Goal: Task Accomplishment & Management: Complete application form

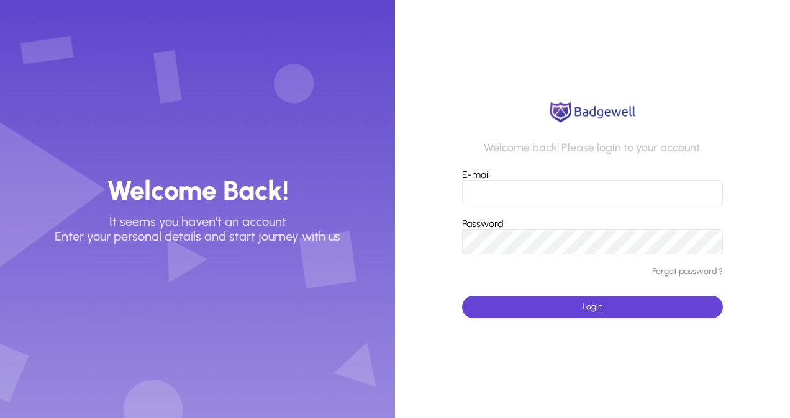
click at [495, 193] on input "E-mail" at bounding box center [592, 193] width 261 height 25
type input "**********"
click at [522, 307] on span "submit" at bounding box center [592, 307] width 261 height 30
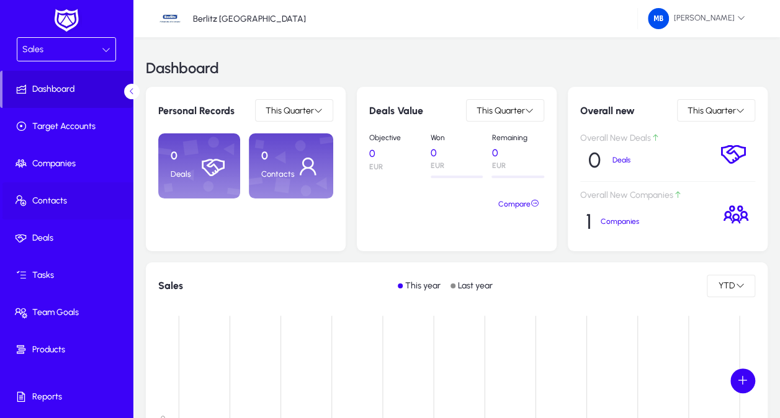
click at [58, 202] on span "Contacts" at bounding box center [68, 201] width 133 height 12
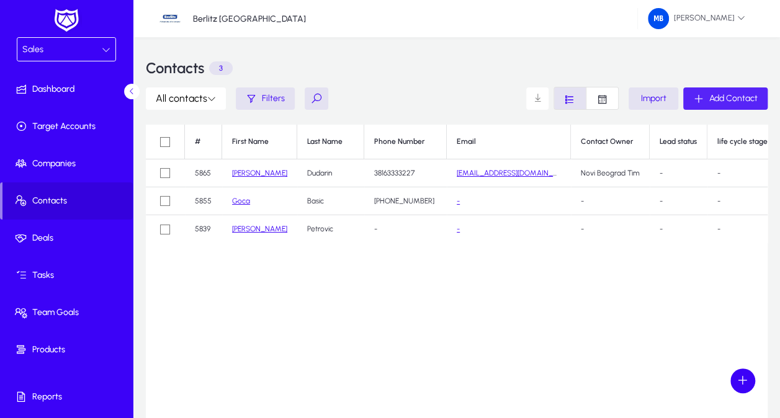
click at [733, 103] on button "Add Contact" at bounding box center [726, 99] width 84 height 22
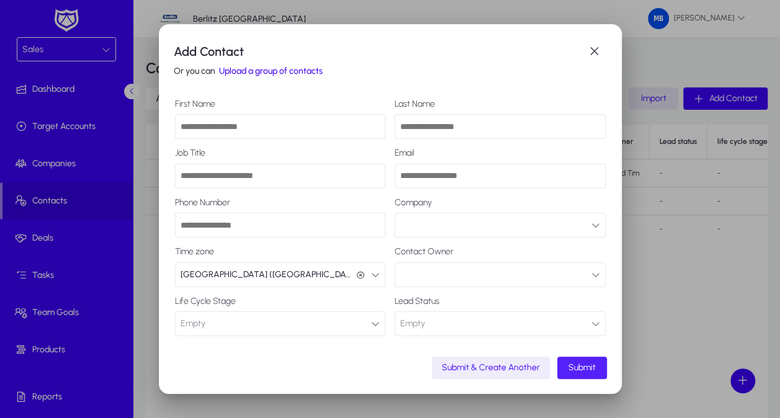
click at [239, 124] on input "First Name" at bounding box center [280, 126] width 211 height 25
type input "*******"
type input "********"
type input "**********"
click at [258, 231] on input "Phone Number" at bounding box center [280, 225] width 211 height 25
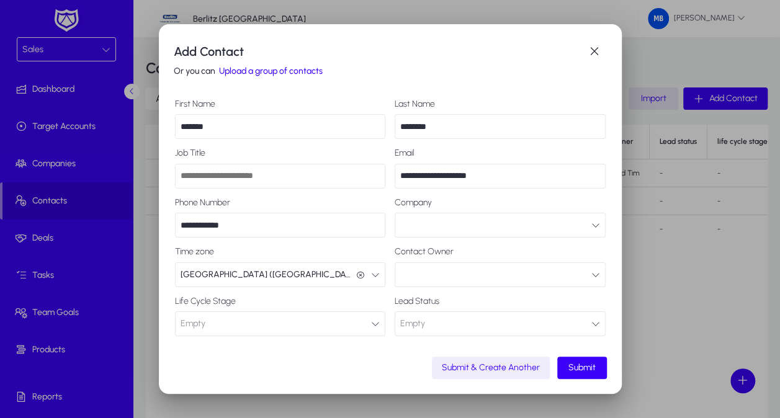
type input "**********"
click at [442, 228] on button "button" at bounding box center [500, 225] width 211 height 25
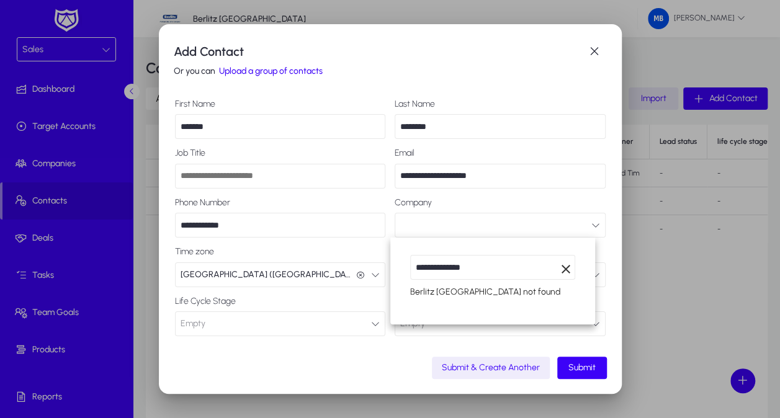
type input "**********"
click at [413, 348] on div at bounding box center [390, 209] width 780 height 418
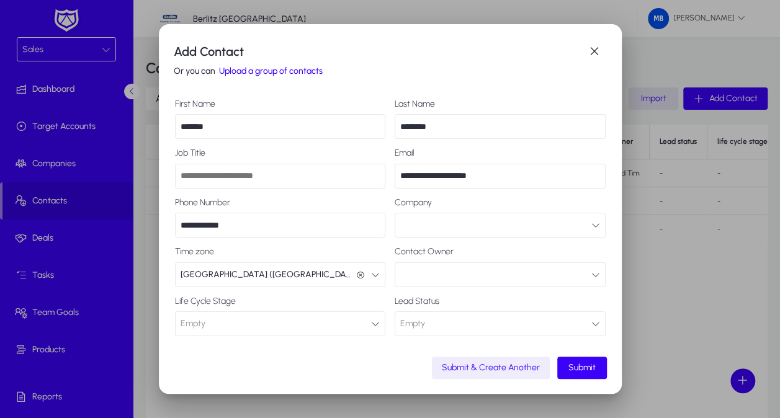
click at [434, 222] on button "button" at bounding box center [500, 225] width 211 height 25
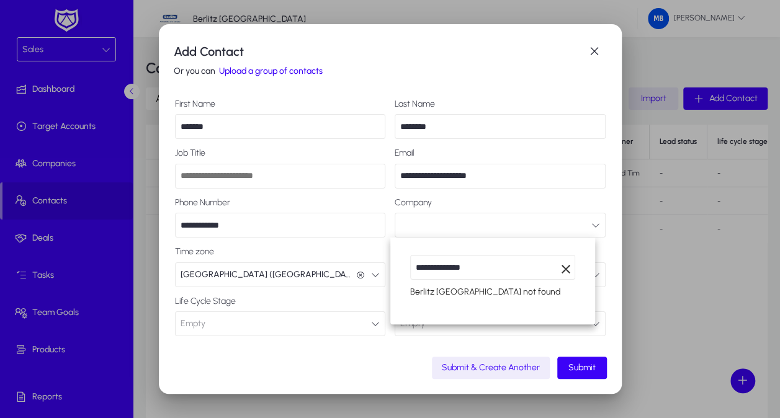
click at [436, 297] on div "Berlitz Serbia not found" at bounding box center [493, 290] width 166 height 20
click at [353, 345] on div at bounding box center [390, 209] width 780 height 418
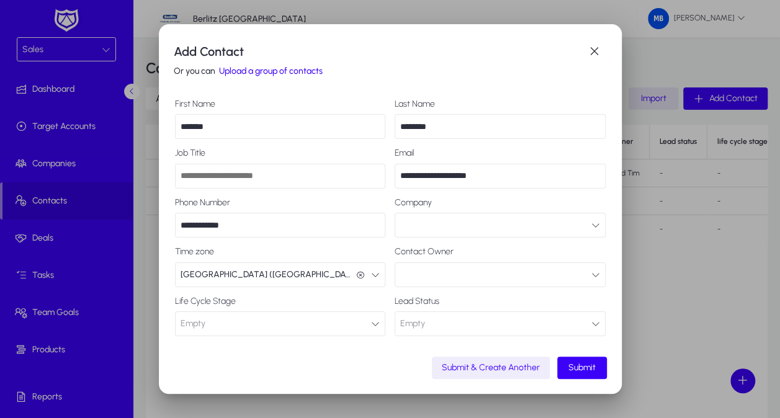
click at [479, 230] on button "button" at bounding box center [500, 225] width 211 height 25
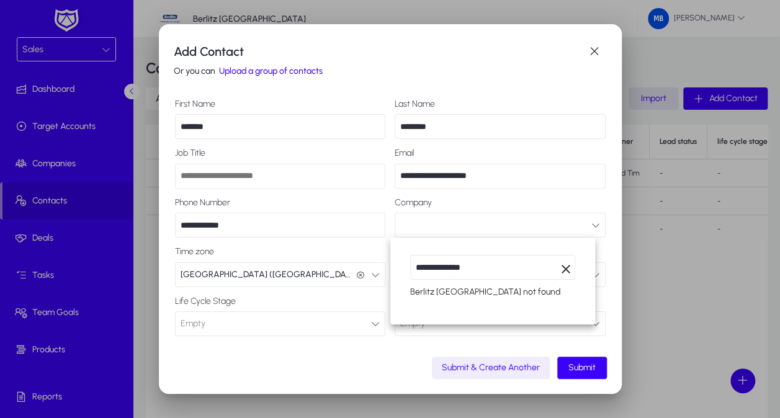
click at [369, 358] on div at bounding box center [390, 209] width 780 height 418
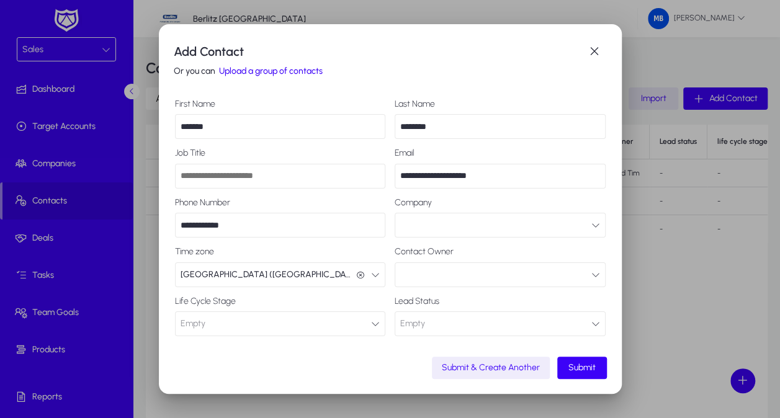
click at [454, 275] on button "button" at bounding box center [500, 275] width 211 height 25
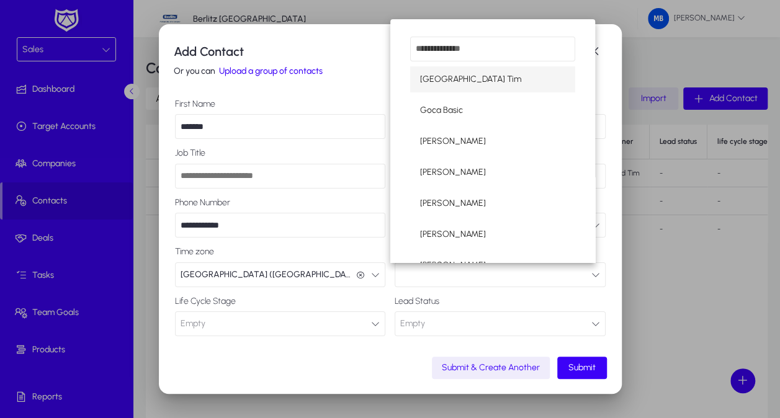
click at [454, 275] on div at bounding box center [390, 209] width 780 height 418
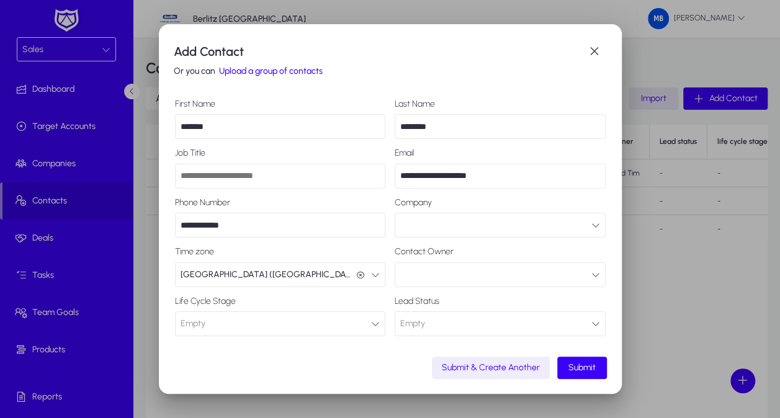
click at [448, 224] on button "button" at bounding box center [500, 225] width 211 height 25
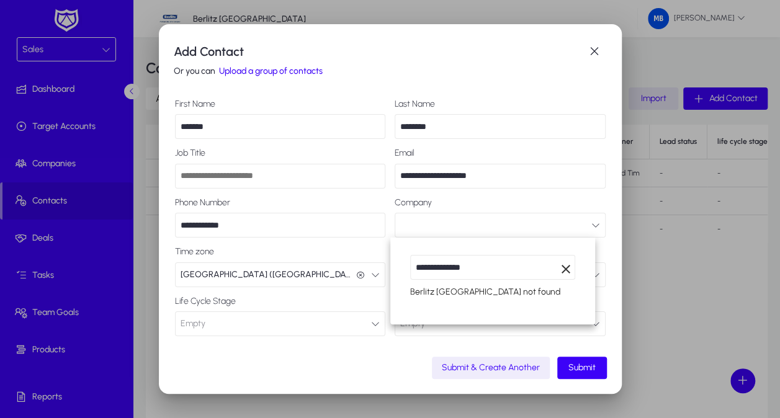
click at [501, 221] on div at bounding box center [390, 209] width 780 height 418
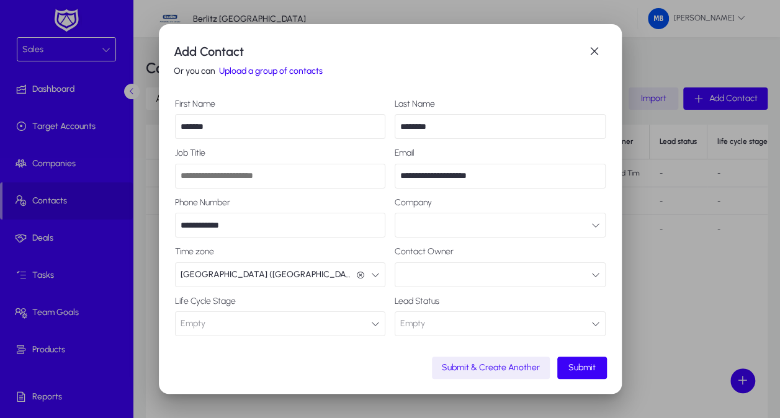
click at [491, 228] on button "button" at bounding box center [500, 225] width 211 height 25
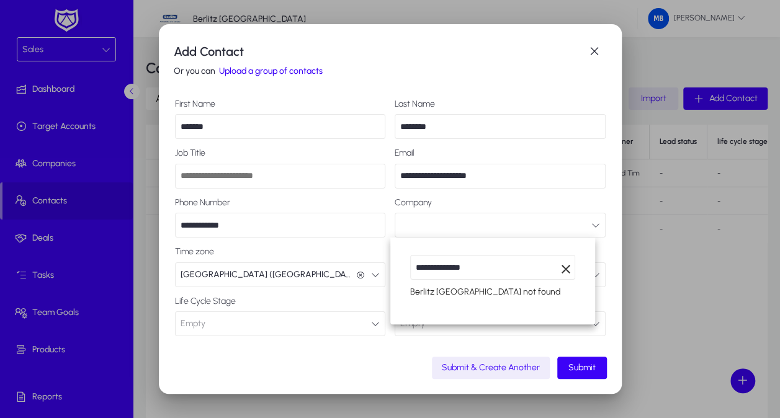
click at [476, 228] on div at bounding box center [390, 209] width 780 height 418
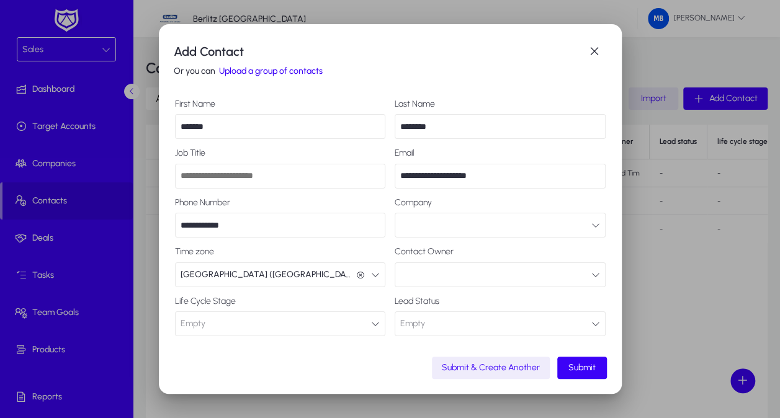
click at [458, 277] on button "button" at bounding box center [500, 275] width 211 height 25
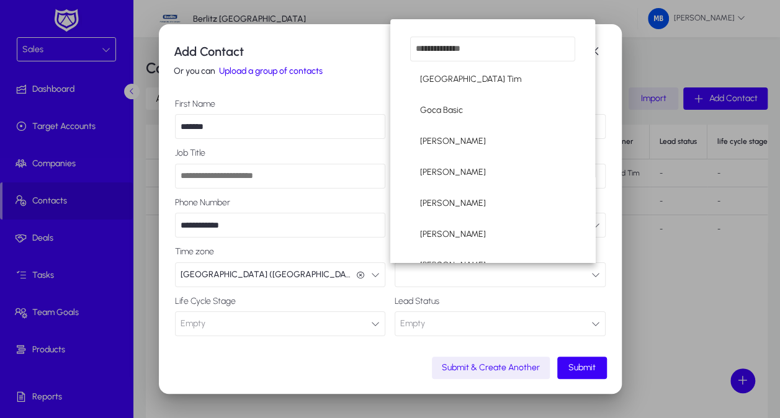
click at [386, 346] on div at bounding box center [390, 209] width 780 height 418
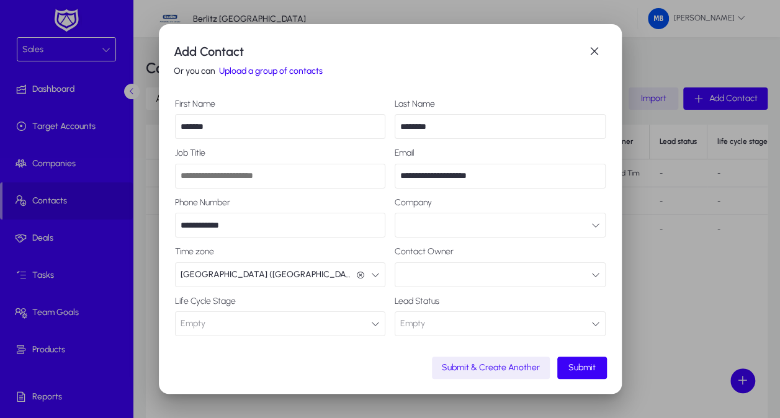
click at [504, 322] on button "Empty Connected" at bounding box center [500, 324] width 211 height 25
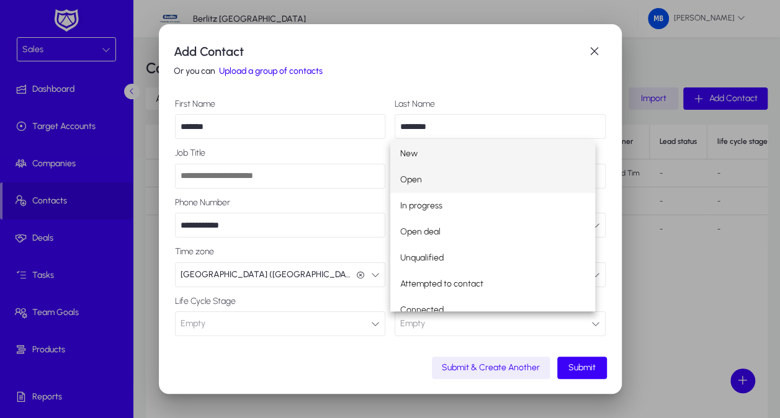
click at [418, 179] on span "Open" at bounding box center [411, 180] width 22 height 15
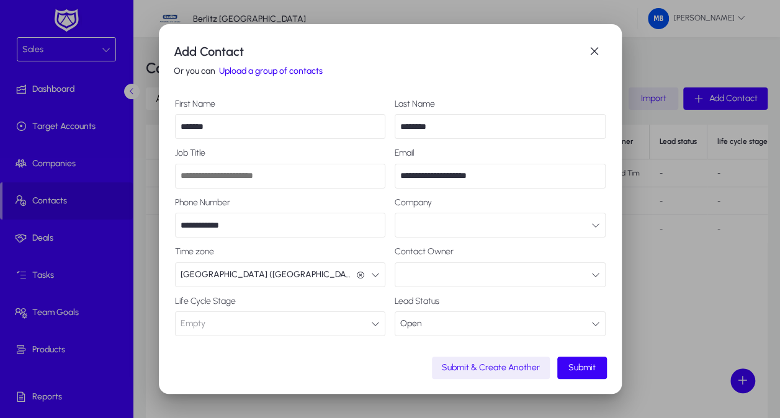
click at [558, 274] on button "button" at bounding box center [500, 275] width 211 height 25
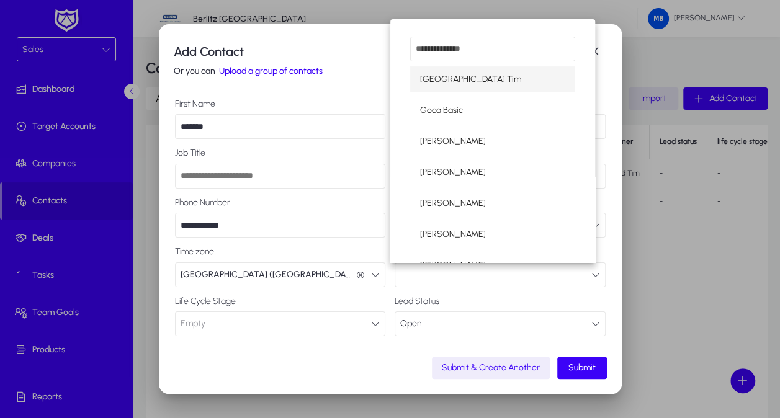
click at [311, 360] on div at bounding box center [390, 209] width 780 height 418
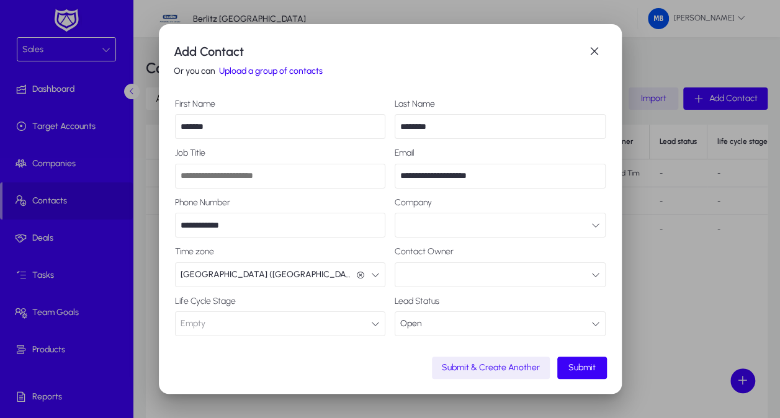
click at [214, 320] on button "Empty Lead" at bounding box center [280, 324] width 211 height 25
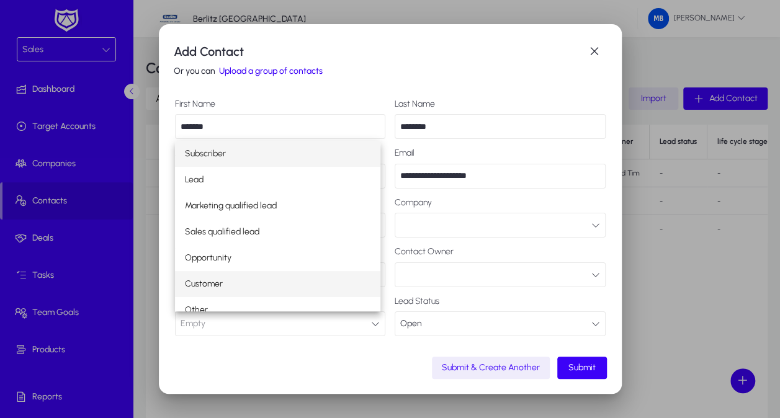
scroll to position [11, 0]
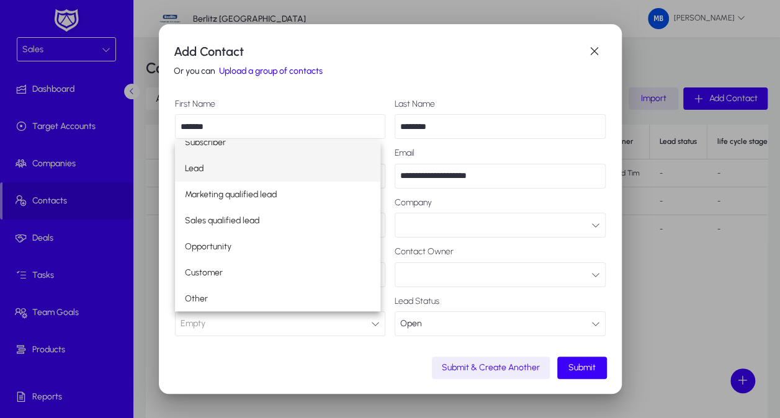
click at [230, 168] on mat-option "Lead" at bounding box center [278, 169] width 206 height 26
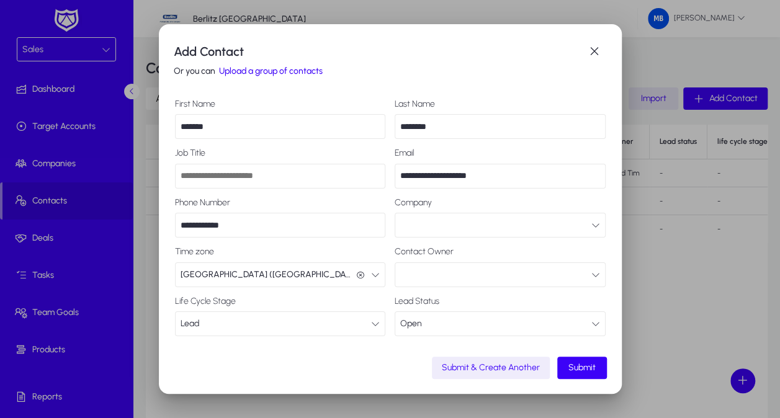
click at [371, 324] on icon "button" at bounding box center [375, 324] width 9 height 9
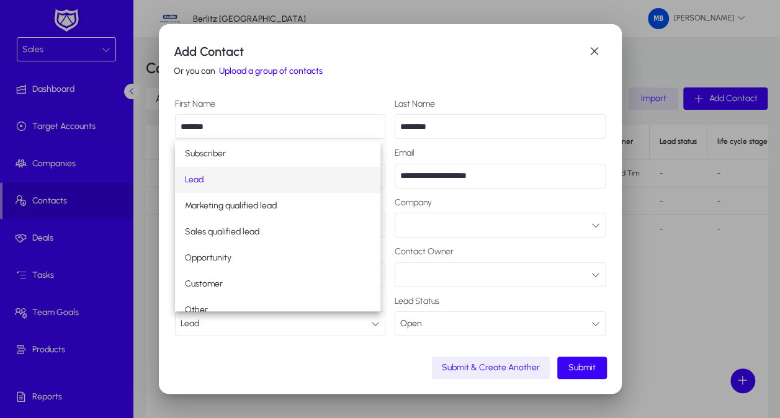
click at [262, 330] on div at bounding box center [390, 209] width 780 height 418
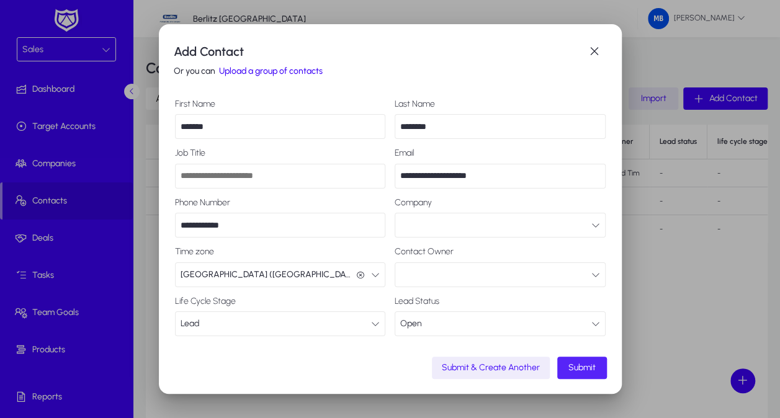
click at [592, 370] on span "Submit" at bounding box center [582, 368] width 27 height 11
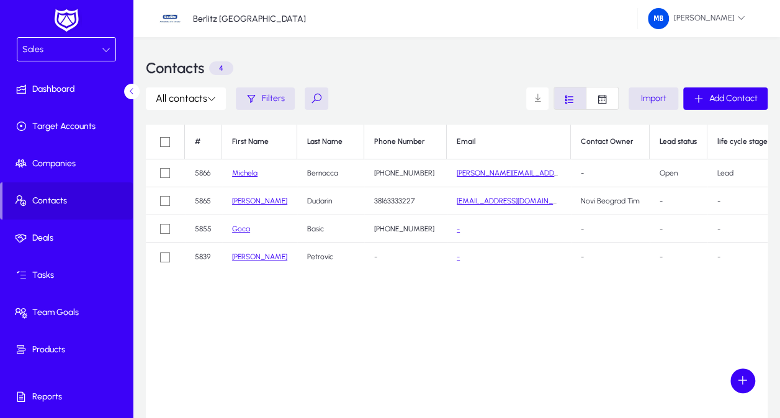
click at [238, 169] on link "Michela" at bounding box center [244, 173] width 25 height 9
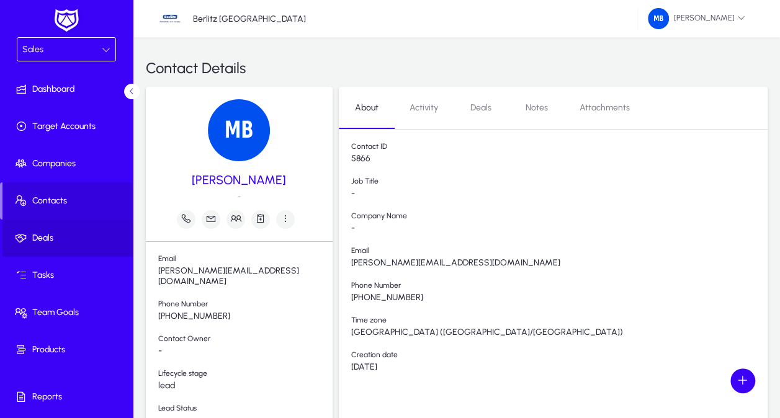
click at [68, 238] on span "Deals" at bounding box center [68, 238] width 133 height 12
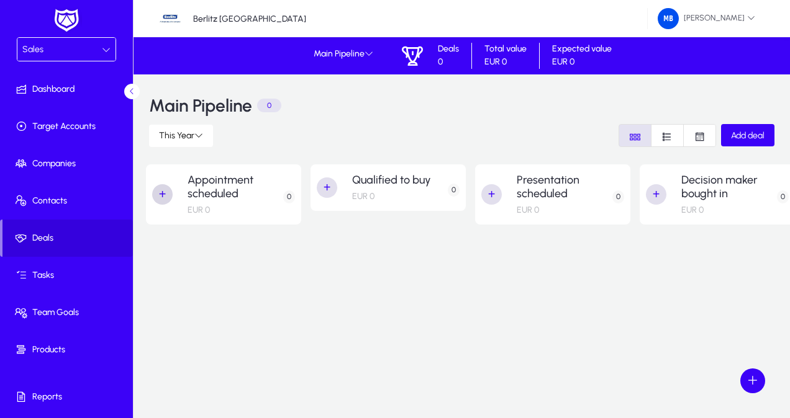
click at [160, 194] on span "button" at bounding box center [162, 194] width 25 height 25
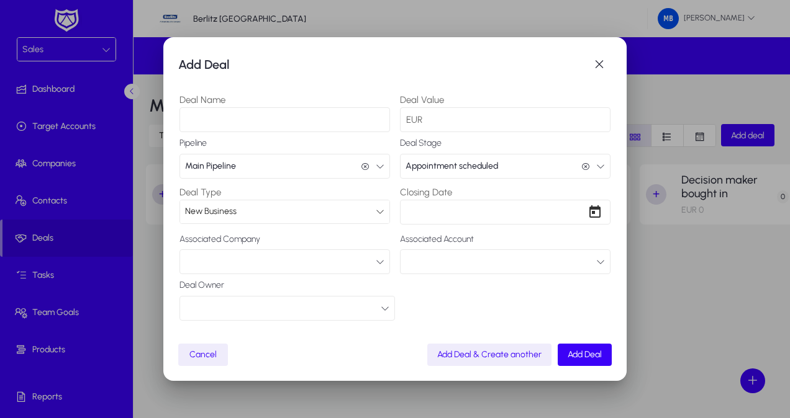
click at [279, 122] on input "Deal Name" at bounding box center [284, 119] width 210 height 25
type input "*******"
click at [600, 65] on span "button" at bounding box center [599, 64] width 25 height 25
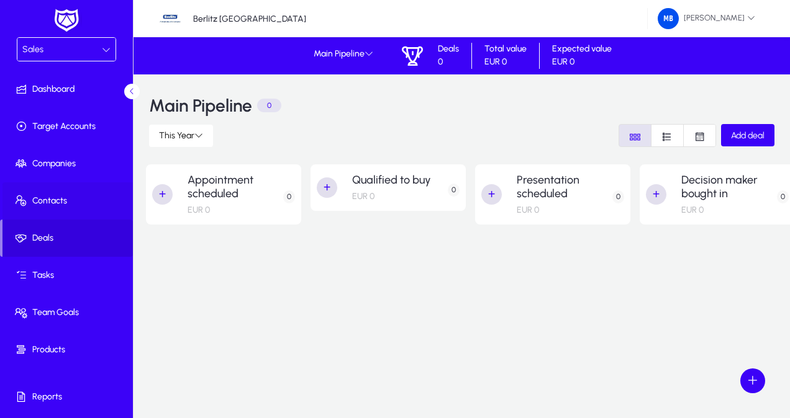
click at [48, 199] on span "Contacts" at bounding box center [68, 201] width 133 height 12
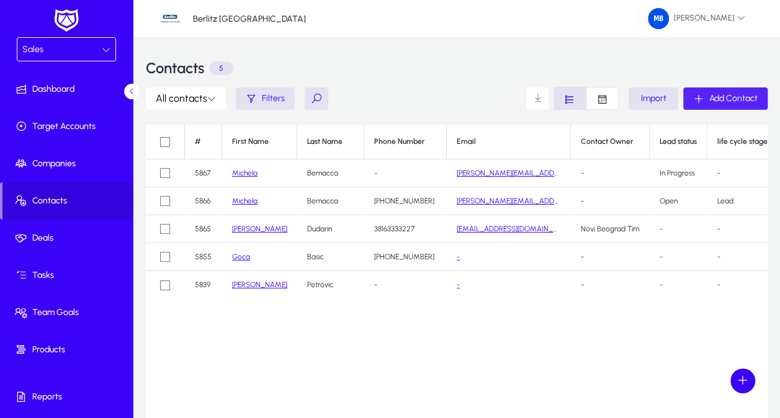
click at [738, 94] on span "Add Contact" at bounding box center [734, 98] width 48 height 11
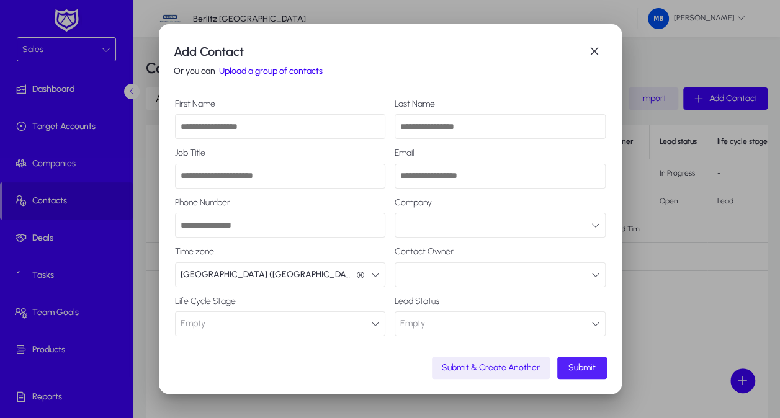
click at [287, 125] on input "First Name" at bounding box center [280, 126] width 211 height 25
type input "******"
click at [436, 132] on input "Last Name" at bounding box center [500, 126] width 211 height 25
type input "*"
type input "******"
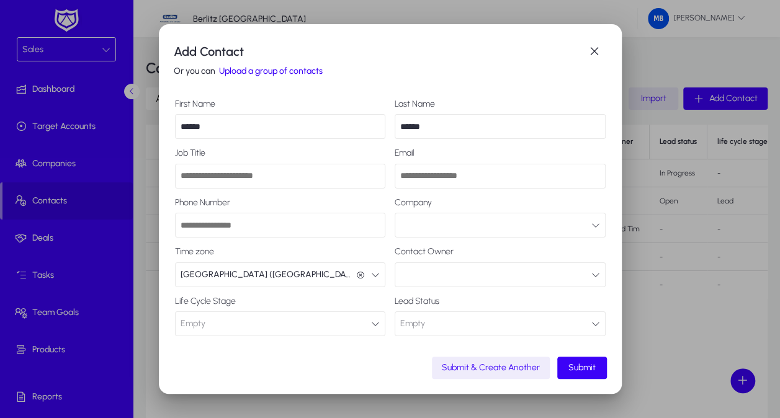
click at [267, 181] on input "Job Title" at bounding box center [280, 176] width 211 height 25
type input "*"
type input "**********"
click at [436, 178] on input "Email" at bounding box center [500, 176] width 211 height 25
type input "**********"
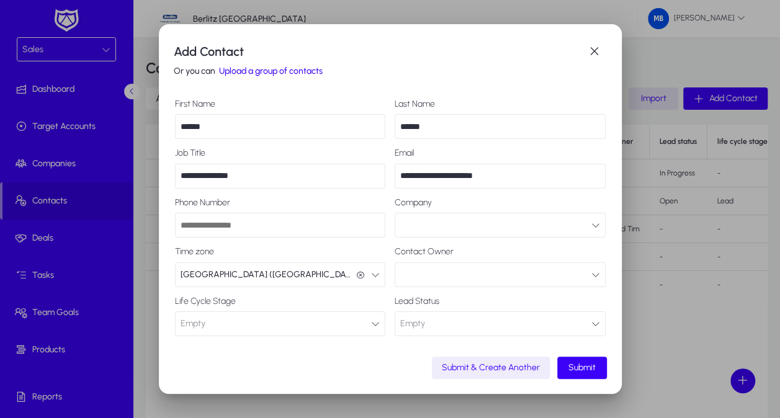
click at [536, 230] on button "button" at bounding box center [500, 225] width 211 height 25
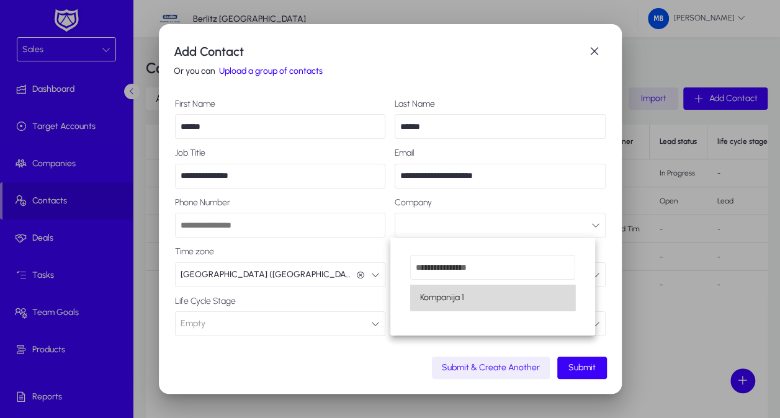
click at [513, 304] on mat-option "Kompanija 1" at bounding box center [493, 298] width 166 height 26
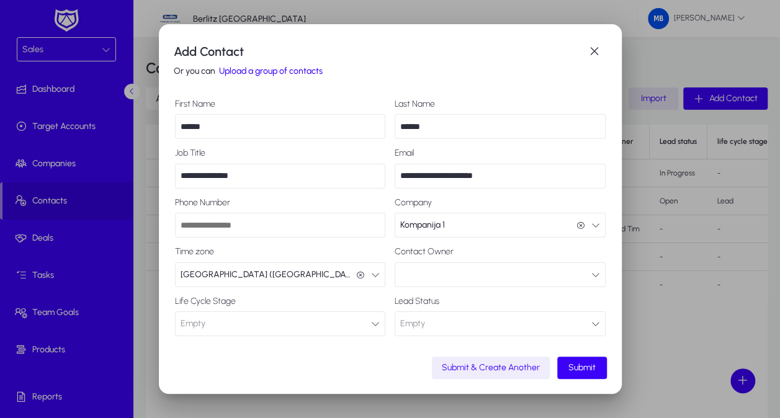
click at [448, 269] on button "button" at bounding box center [500, 275] width 211 height 25
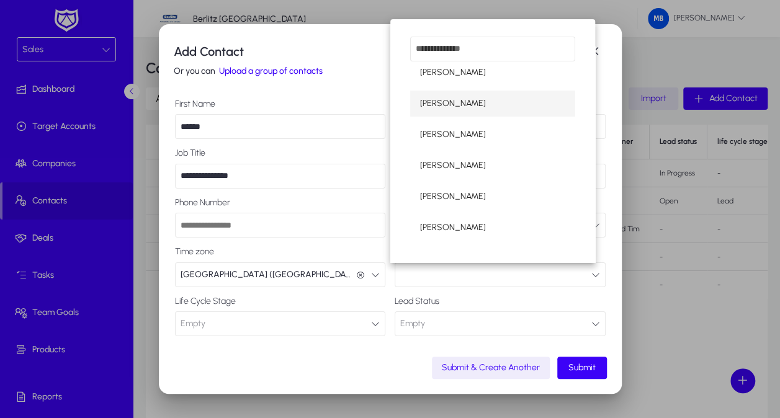
scroll to position [134, 0]
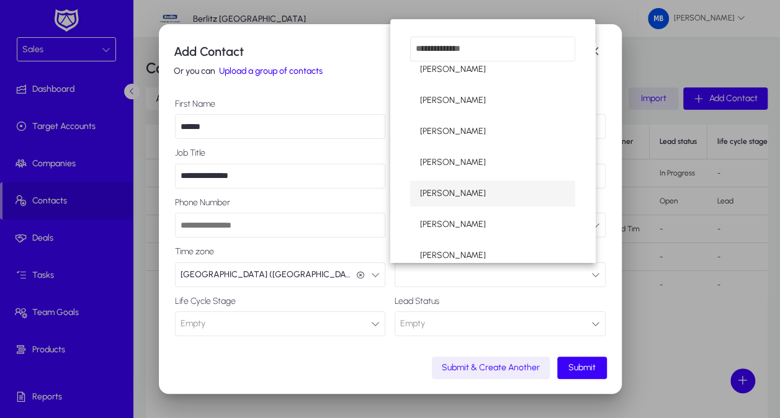
click at [471, 194] on span "[PERSON_NAME]" at bounding box center [453, 193] width 66 height 15
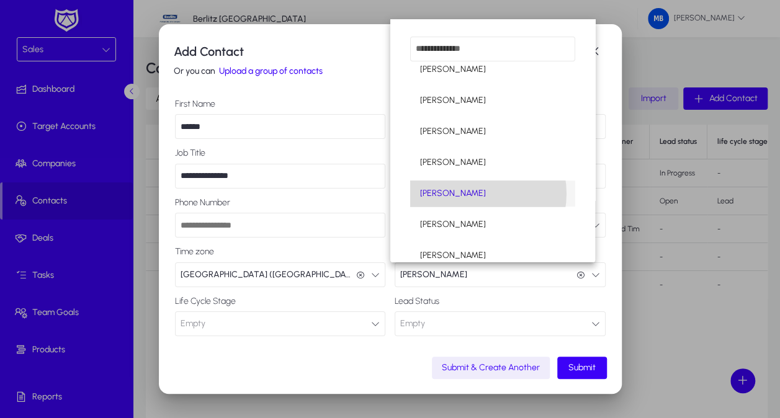
scroll to position [0, 0]
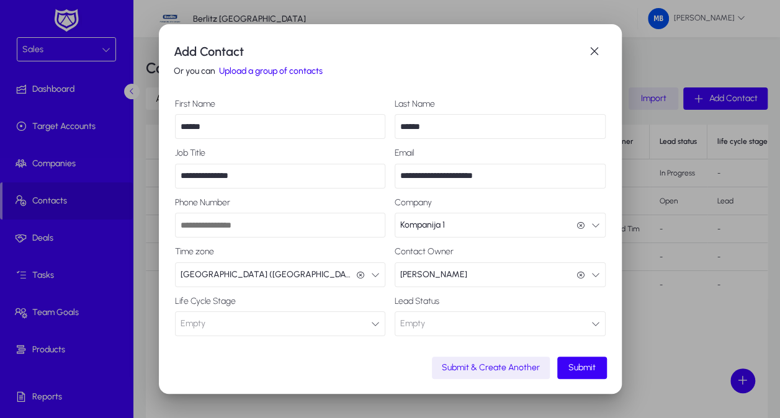
click at [292, 320] on button "Empty Lead" at bounding box center [280, 324] width 211 height 25
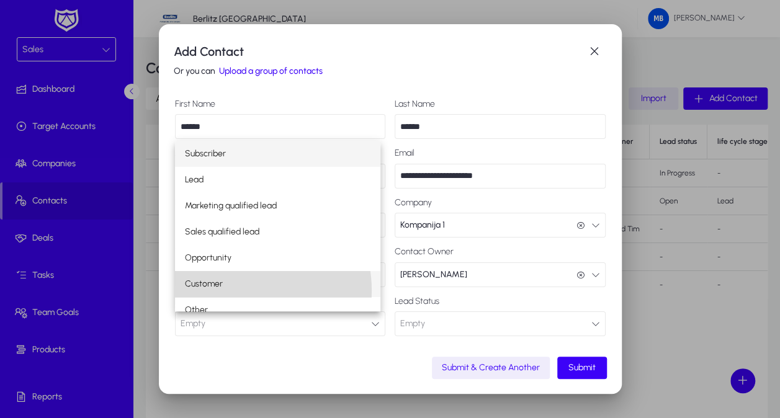
click at [237, 291] on mat-option "Customer" at bounding box center [278, 284] width 206 height 26
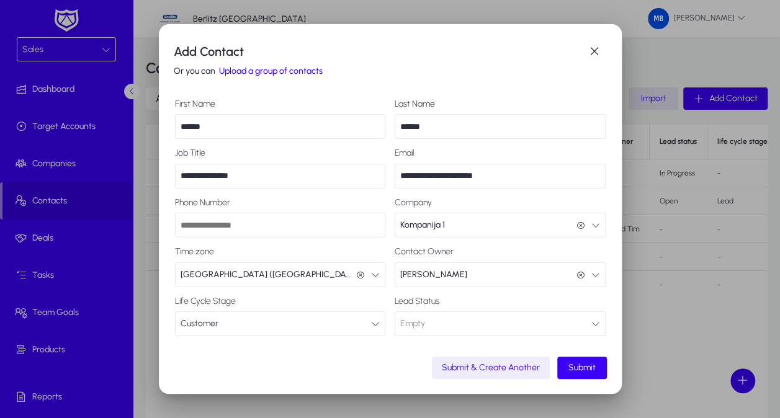
click at [421, 323] on button "Empty Connected" at bounding box center [500, 324] width 211 height 25
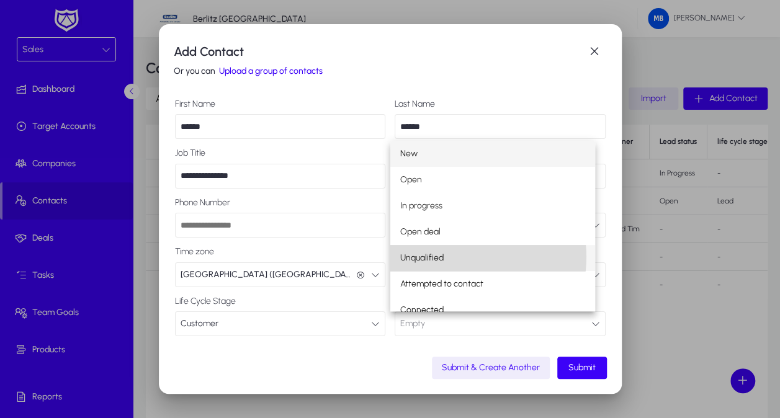
click at [456, 257] on mat-option "Unqualified" at bounding box center [494, 258] width 206 height 26
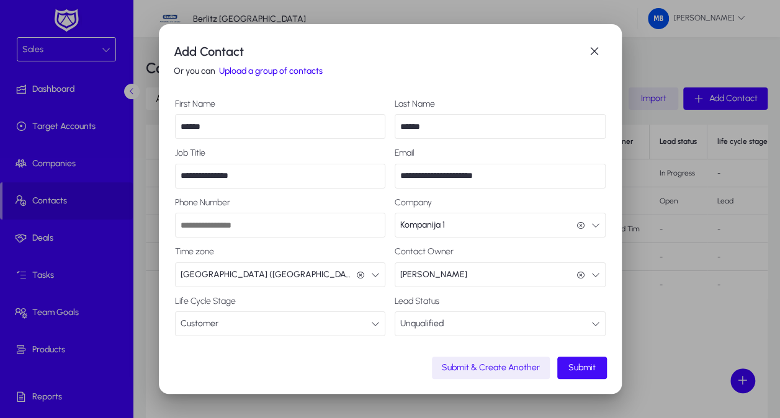
click at [569, 365] on span "Submit" at bounding box center [582, 368] width 27 height 11
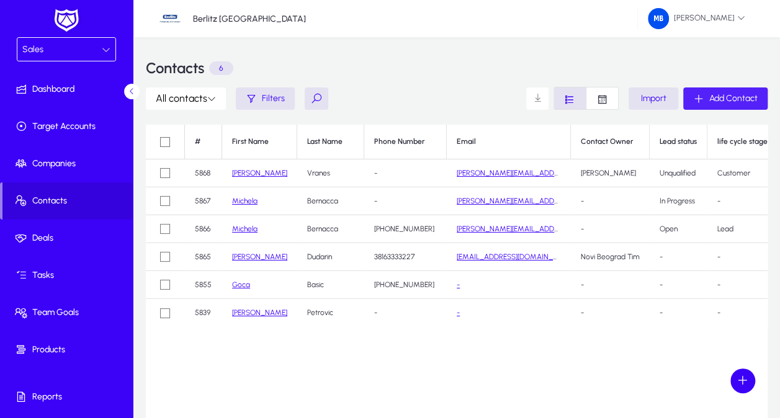
click at [714, 94] on span "Add Contact" at bounding box center [734, 98] width 48 height 11
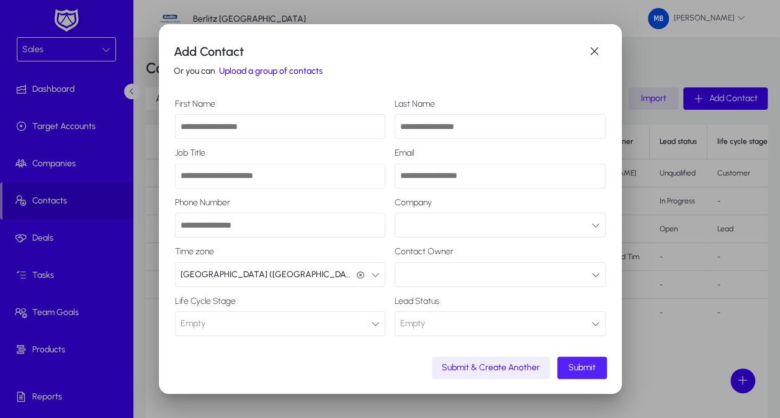
click at [242, 124] on input "First Name" at bounding box center [280, 126] width 211 height 25
type input "******"
type input "**********"
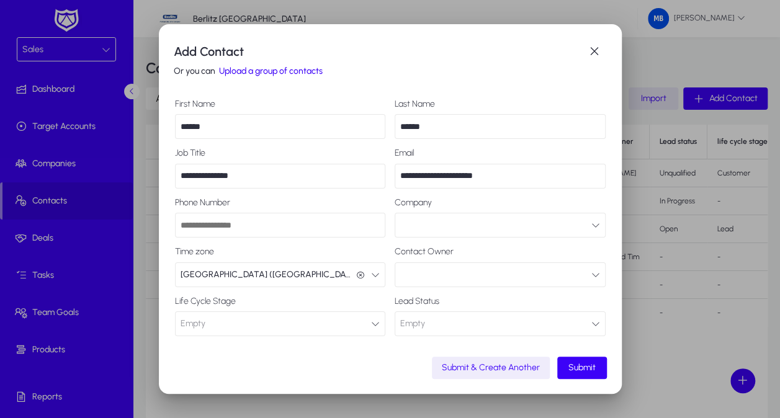
click at [297, 328] on button "Empty Lead" at bounding box center [280, 324] width 211 height 25
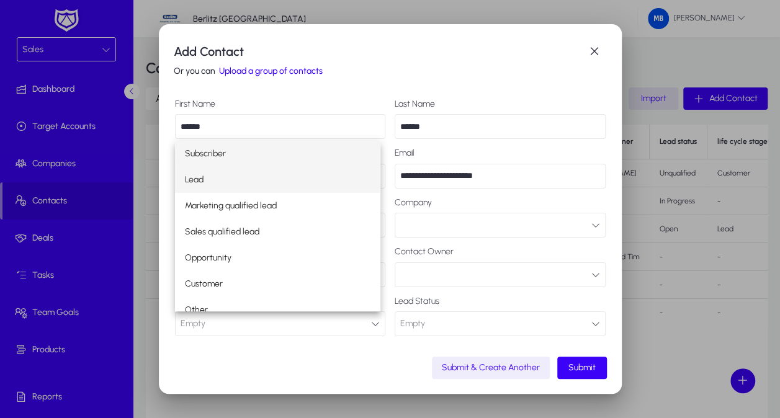
click at [210, 174] on mat-option "Lead" at bounding box center [278, 180] width 206 height 26
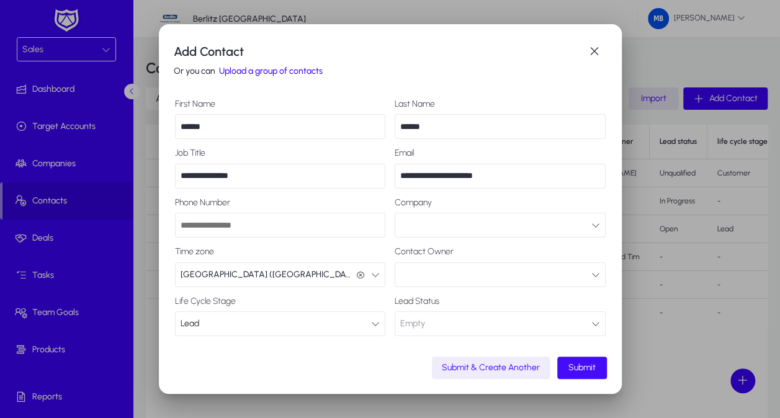
click at [590, 367] on span "Submit" at bounding box center [582, 368] width 27 height 11
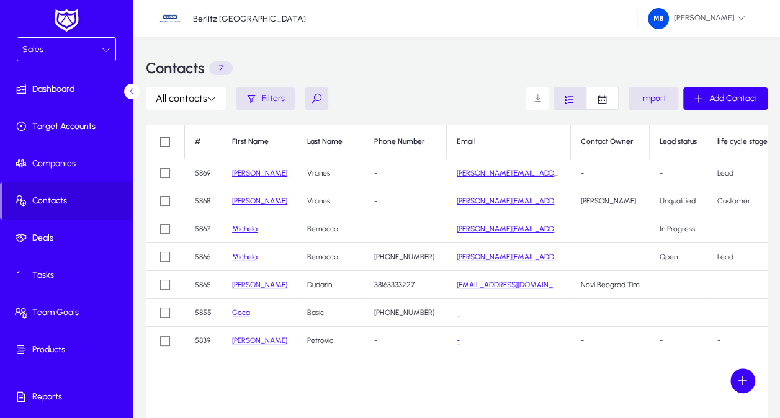
click at [536, 98] on span at bounding box center [537, 98] width 25 height 25
click at [567, 94] on icon "Font Style" at bounding box center [570, 100] width 12 height 12
click at [740, 97] on span "Add Contact" at bounding box center [734, 98] width 48 height 11
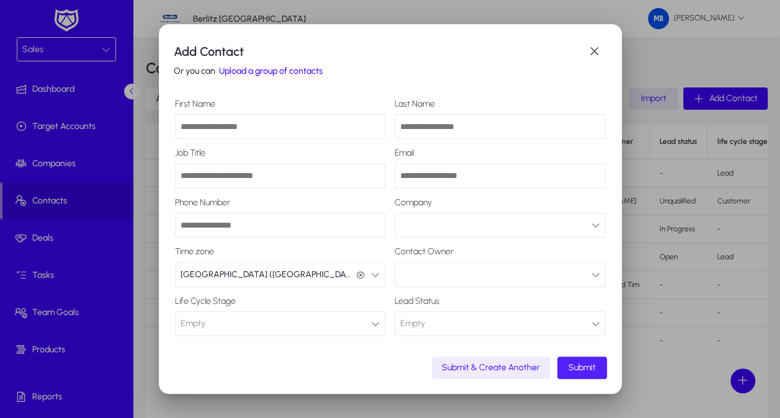
click at [300, 130] on input "First Name" at bounding box center [280, 126] width 211 height 25
type input "*******"
type input "********"
type input "**********"
click at [347, 324] on button "Empty Lead" at bounding box center [280, 324] width 211 height 25
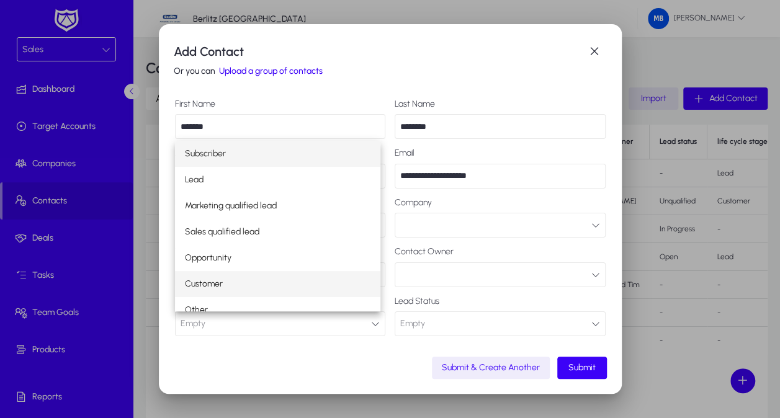
click at [232, 278] on mat-option "Customer" at bounding box center [278, 284] width 206 height 26
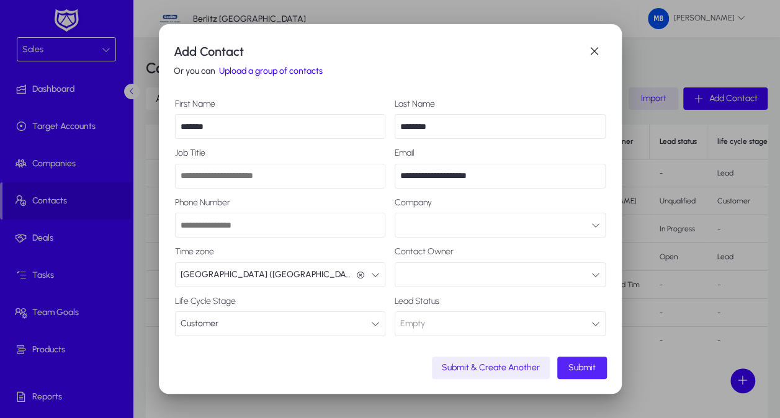
click at [569, 364] on span "Submit" at bounding box center [582, 368] width 27 height 11
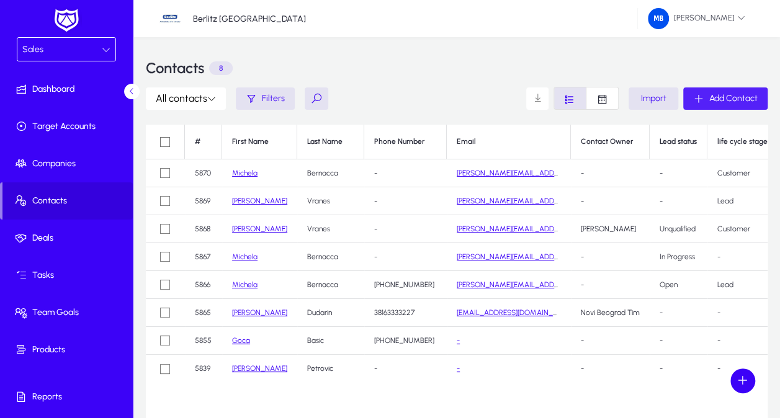
click at [472, 391] on div "# First Name Last Name Phone Number Email Contact Owner Lead status life cycle …" at bounding box center [457, 280] width 622 height 310
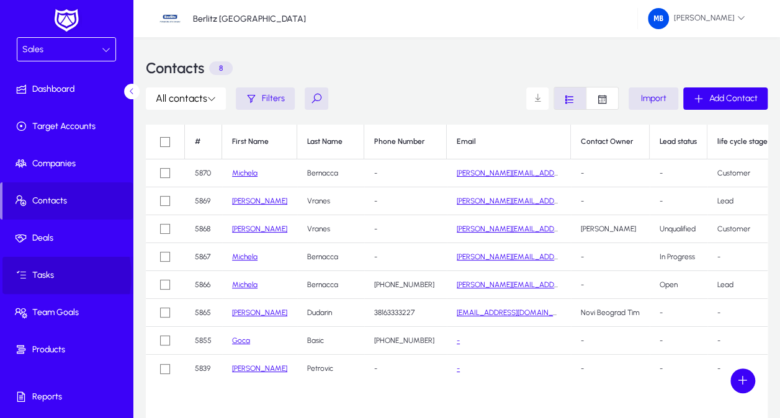
click at [43, 276] on span "Tasks" at bounding box center [68, 275] width 133 height 12
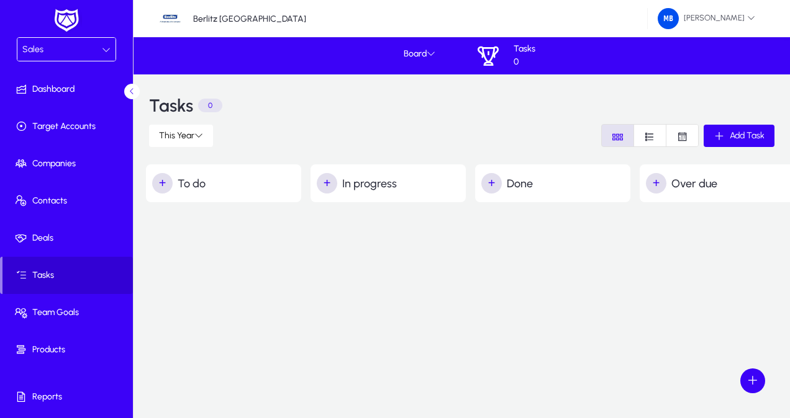
click at [36, 278] on span "Tasks" at bounding box center [67, 275] width 130 height 12
click at [202, 136] on icon at bounding box center [198, 135] width 9 height 9
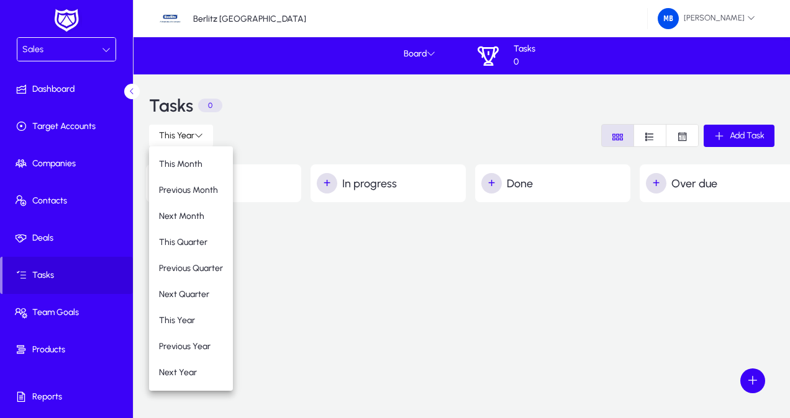
click at [251, 293] on div at bounding box center [395, 209] width 790 height 418
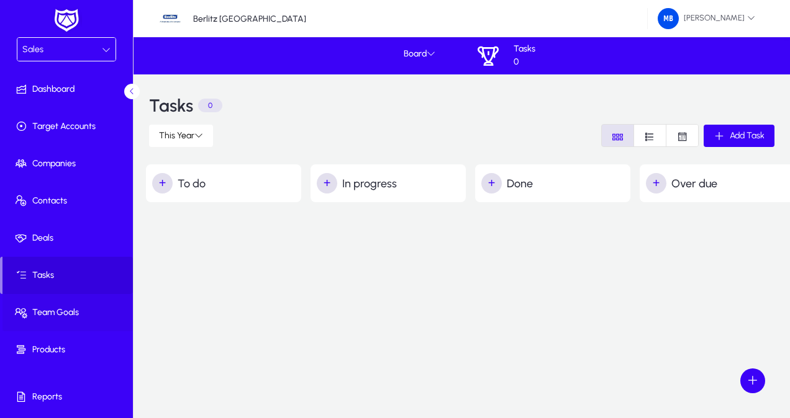
click at [86, 310] on span "Team Goals" at bounding box center [68, 313] width 133 height 12
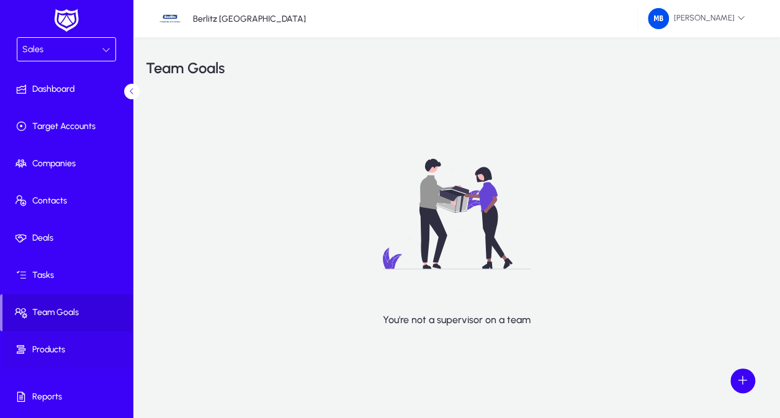
click at [49, 351] on span "Products" at bounding box center [68, 350] width 133 height 12
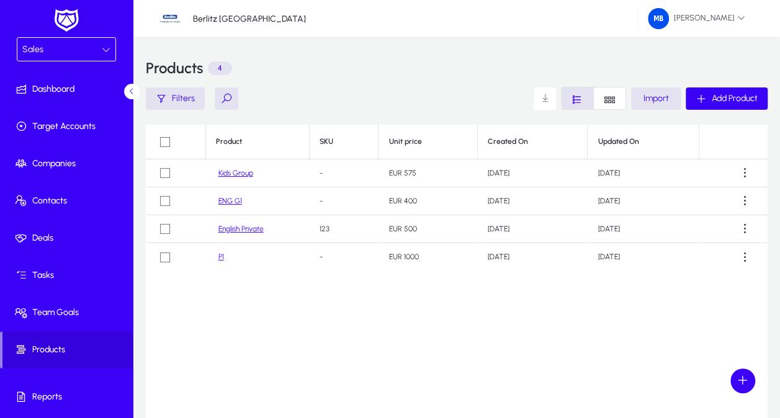
click at [645, 354] on div "Product SKU Unit price Created On Updated On Kids Group - EUR 575 Aug 14, 2025 …" at bounding box center [457, 280] width 622 height 310
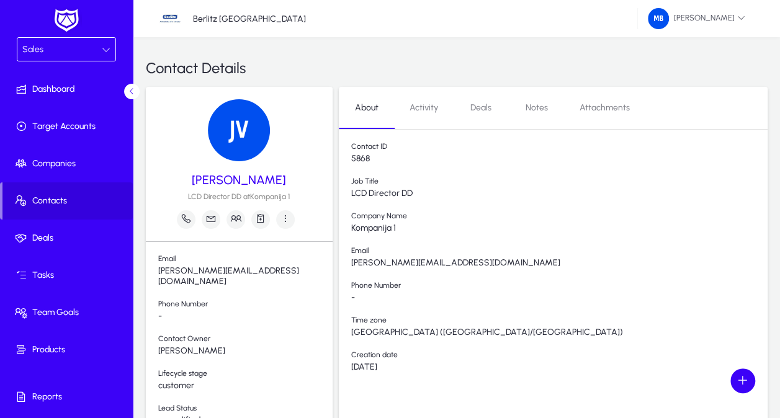
click at [418, 112] on span "Activity" at bounding box center [424, 108] width 29 height 9
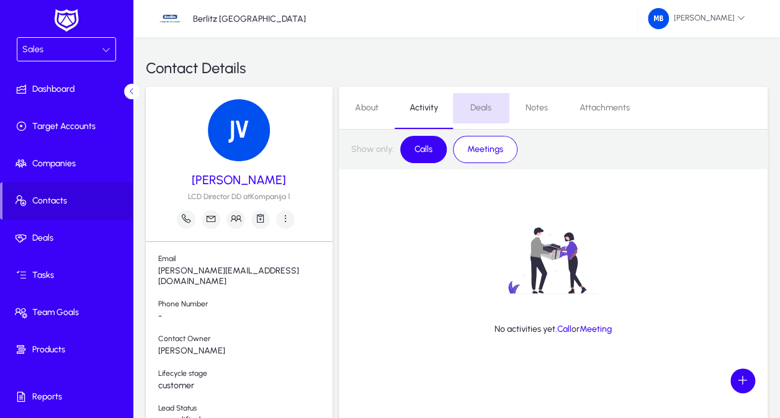
click at [476, 102] on span "Deals" at bounding box center [481, 108] width 21 height 30
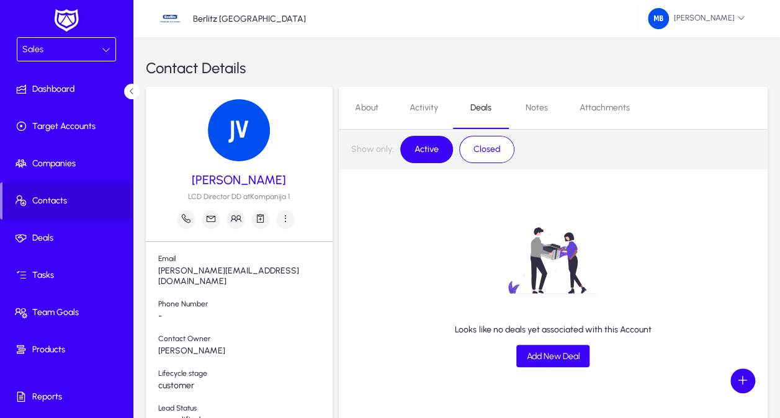
click at [540, 103] on span "Notes" at bounding box center [537, 108] width 22 height 30
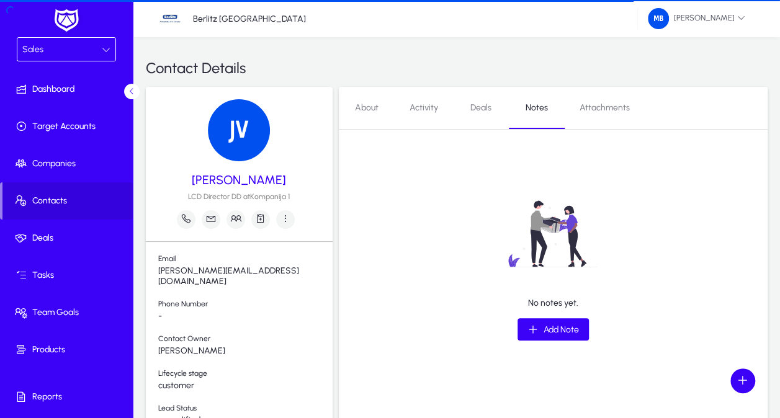
click at [599, 104] on span "Attachments" at bounding box center [605, 108] width 50 height 9
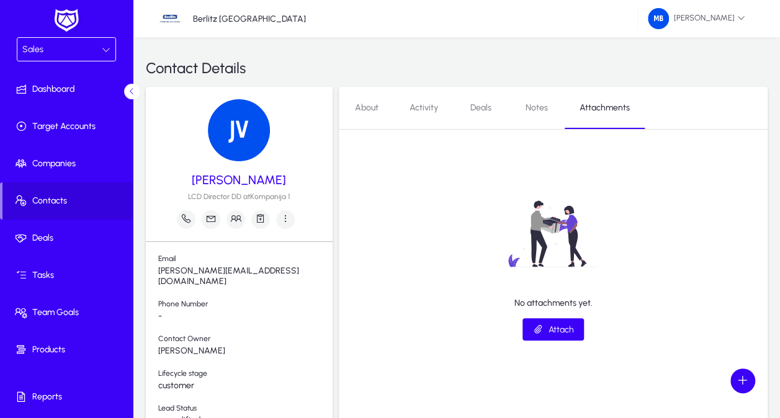
click at [366, 104] on span "About" at bounding box center [367, 108] width 24 height 9
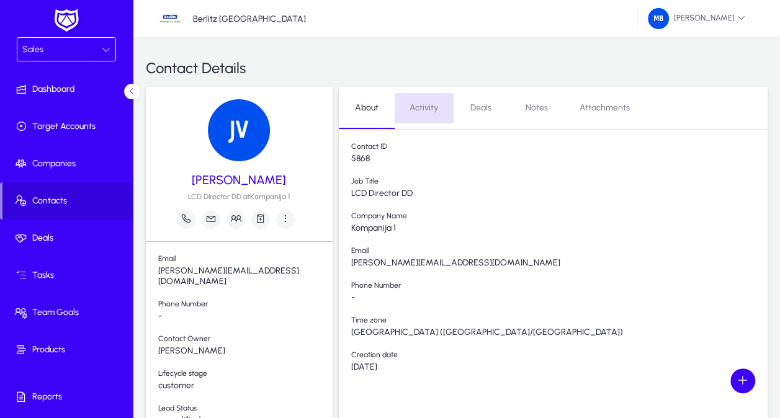
click at [435, 106] on span "Activity" at bounding box center [424, 108] width 29 height 9
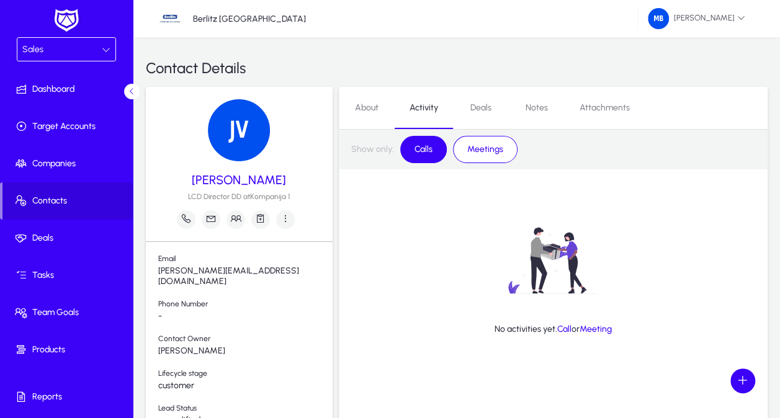
click at [473, 109] on span "Deals" at bounding box center [481, 108] width 21 height 9
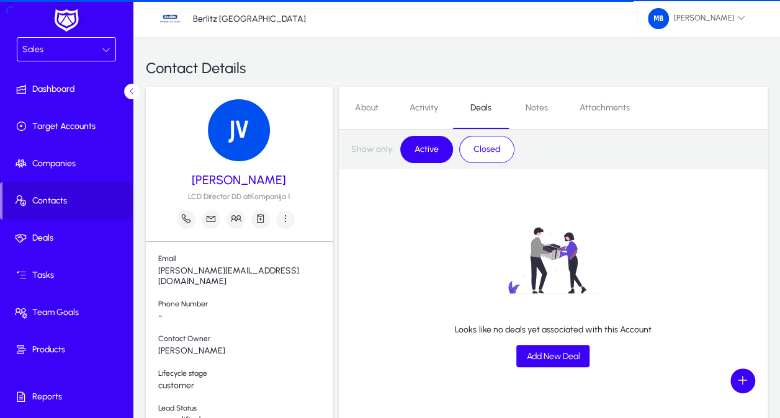
click at [519, 110] on link "Notes" at bounding box center [537, 108] width 56 height 30
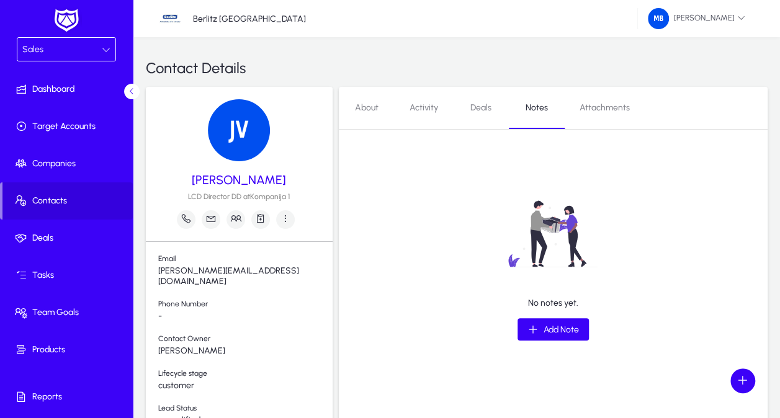
click at [608, 97] on span "Attachments" at bounding box center [605, 108] width 50 height 30
click at [365, 109] on span "About" at bounding box center [367, 108] width 24 height 9
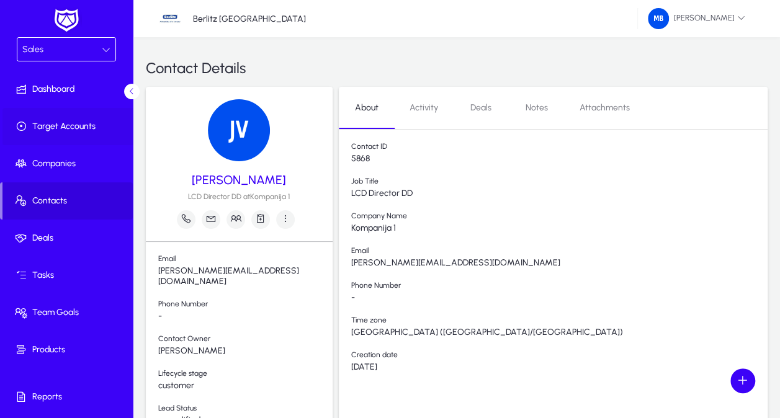
click at [96, 124] on span "Target Accounts" at bounding box center [68, 126] width 133 height 12
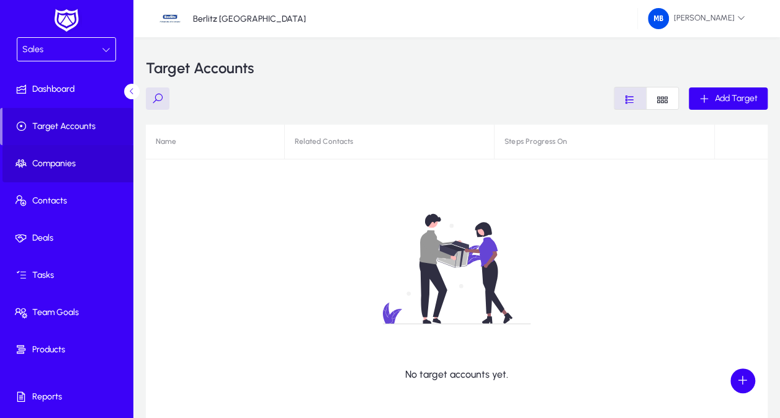
click at [72, 164] on span "Companies" at bounding box center [68, 164] width 133 height 12
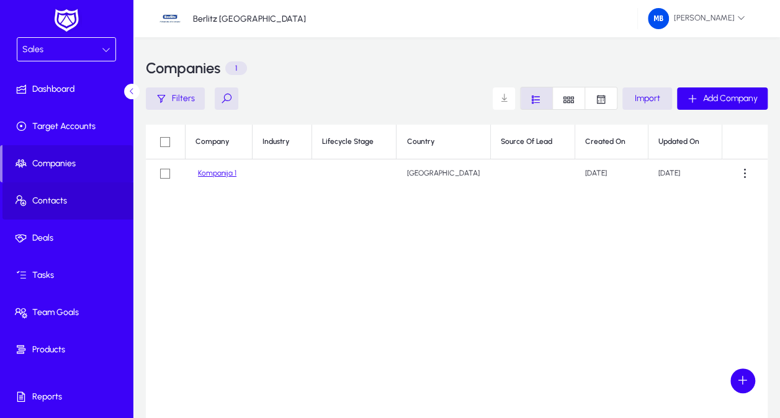
click at [70, 204] on span "Contacts" at bounding box center [68, 201] width 133 height 12
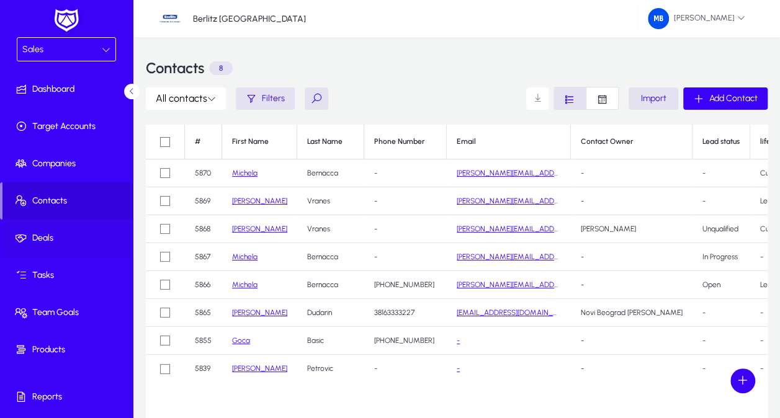
click at [63, 242] on span "Deals" at bounding box center [68, 238] width 133 height 12
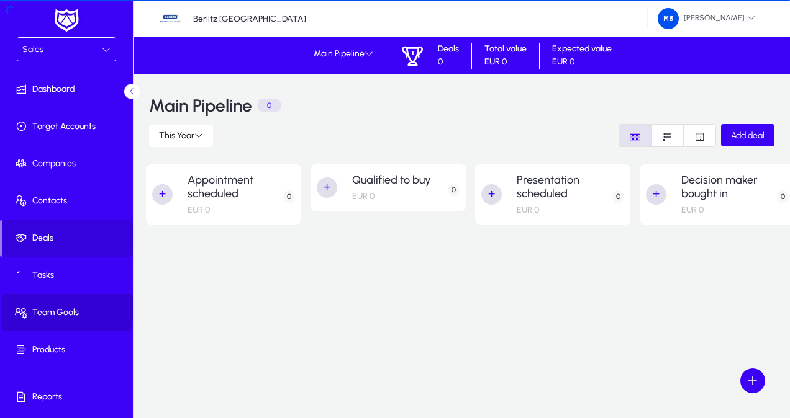
click at [59, 305] on span at bounding box center [68, 313] width 133 height 30
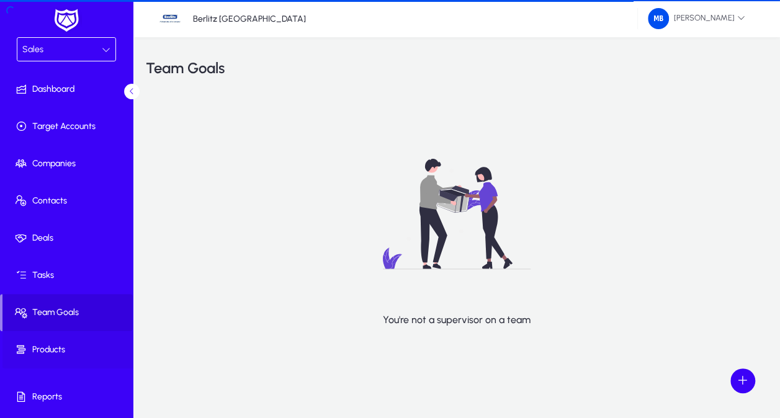
click at [69, 342] on span at bounding box center [68, 350] width 133 height 30
